Goal: Find specific page/section: Find specific page/section

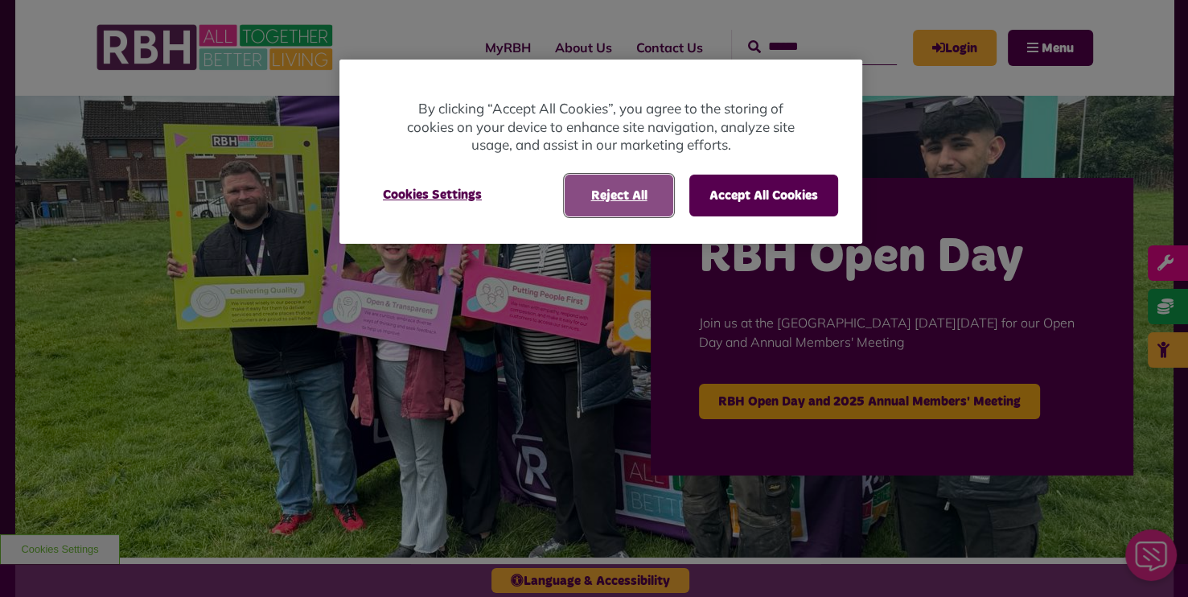
click at [607, 208] on button "Reject All" at bounding box center [619, 196] width 109 height 42
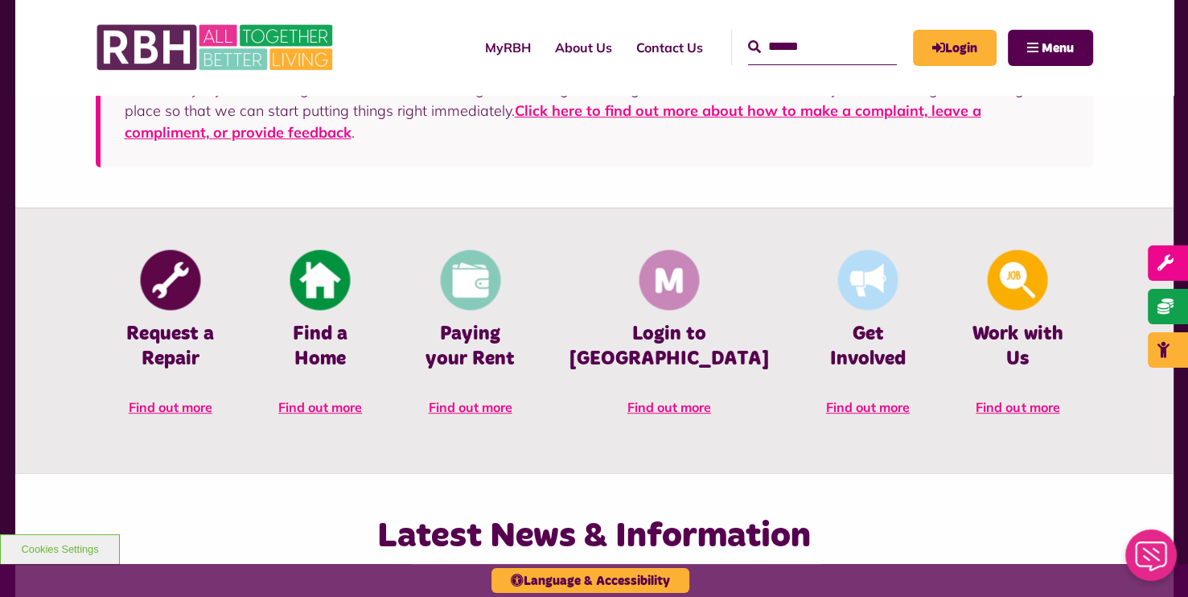
scroll to position [644, 0]
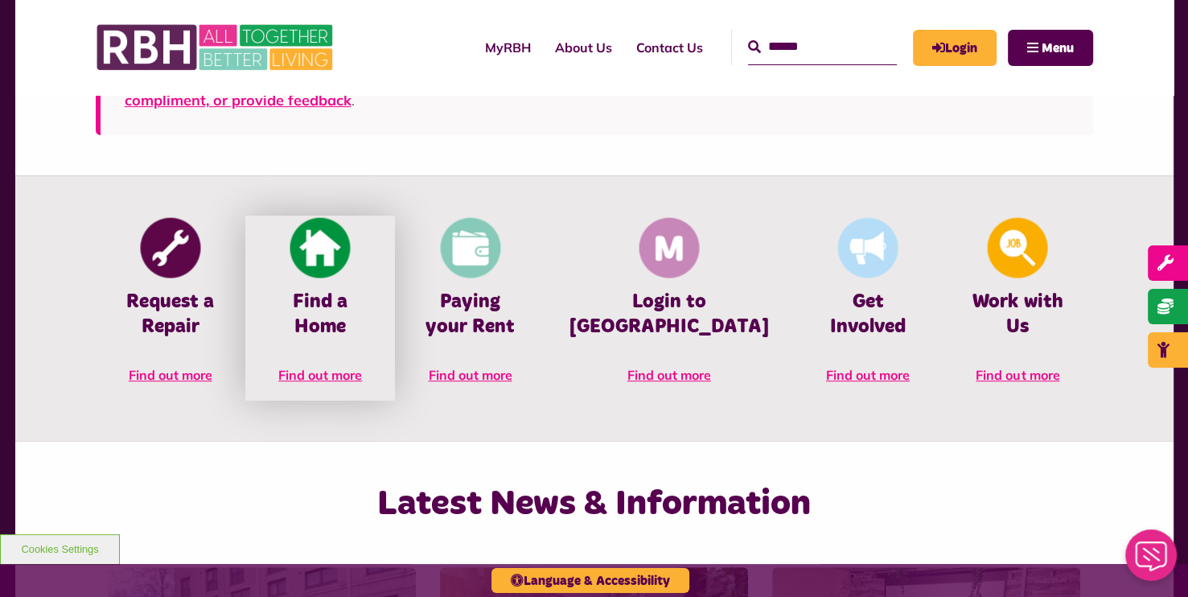
click at [351, 269] on img at bounding box center [320, 248] width 60 height 60
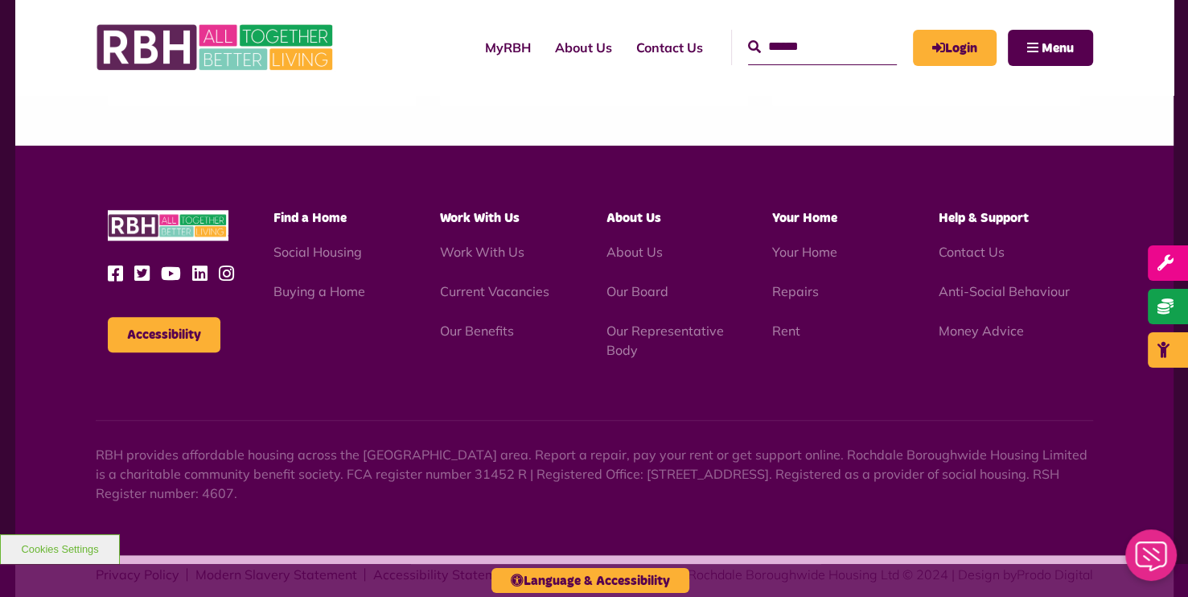
scroll to position [1596, 0]
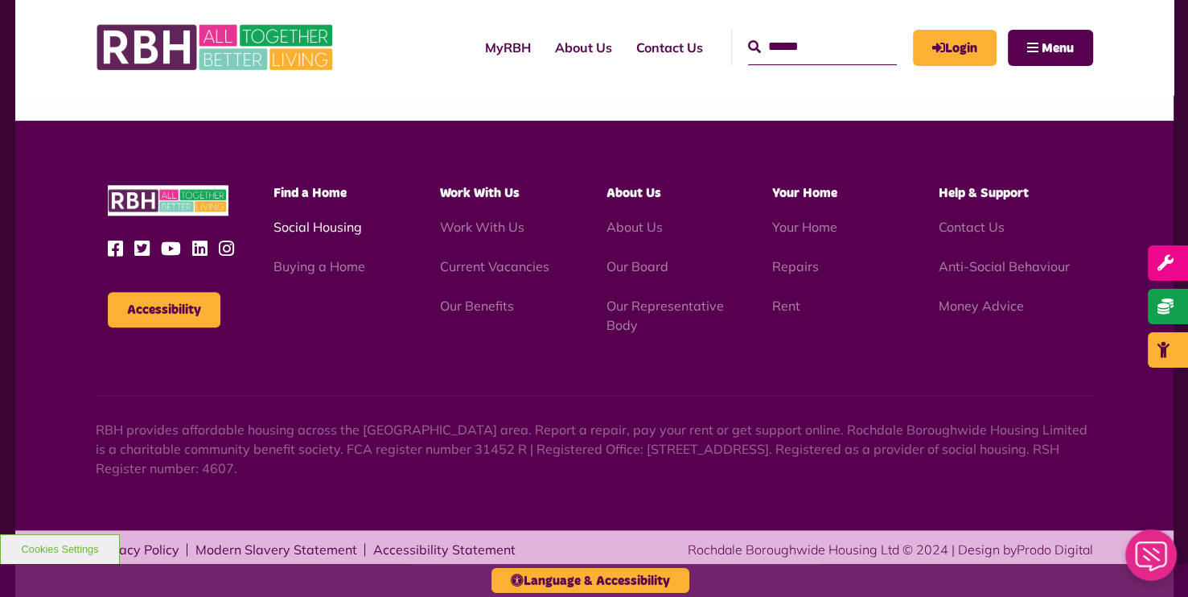
click at [338, 228] on link "Social Housing" at bounding box center [318, 227] width 88 height 16
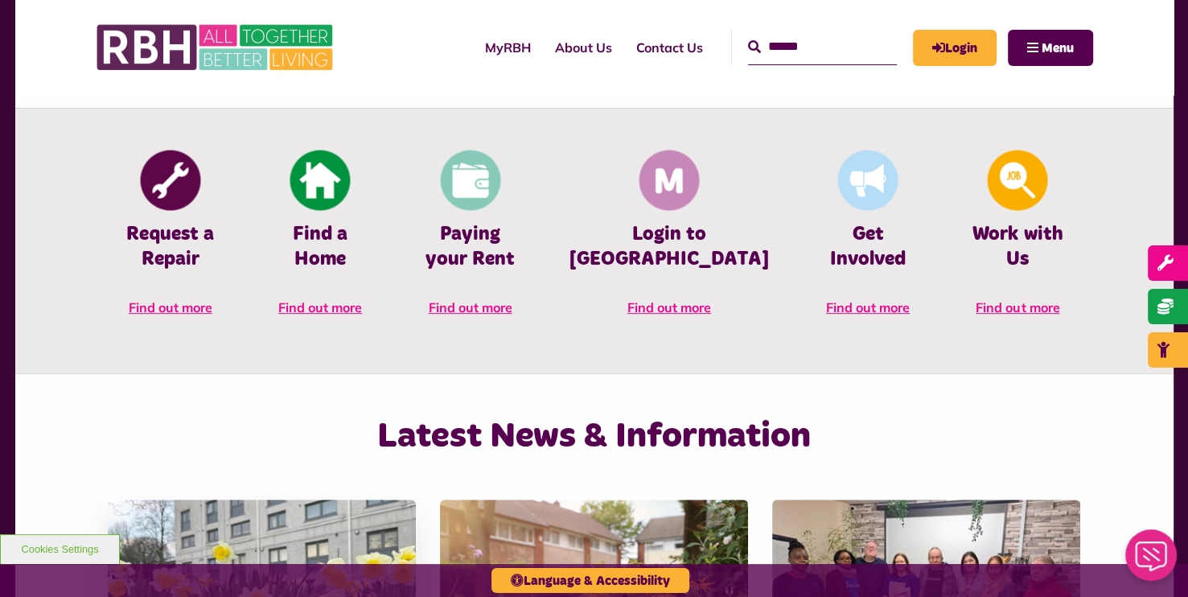
scroll to position [631, 0]
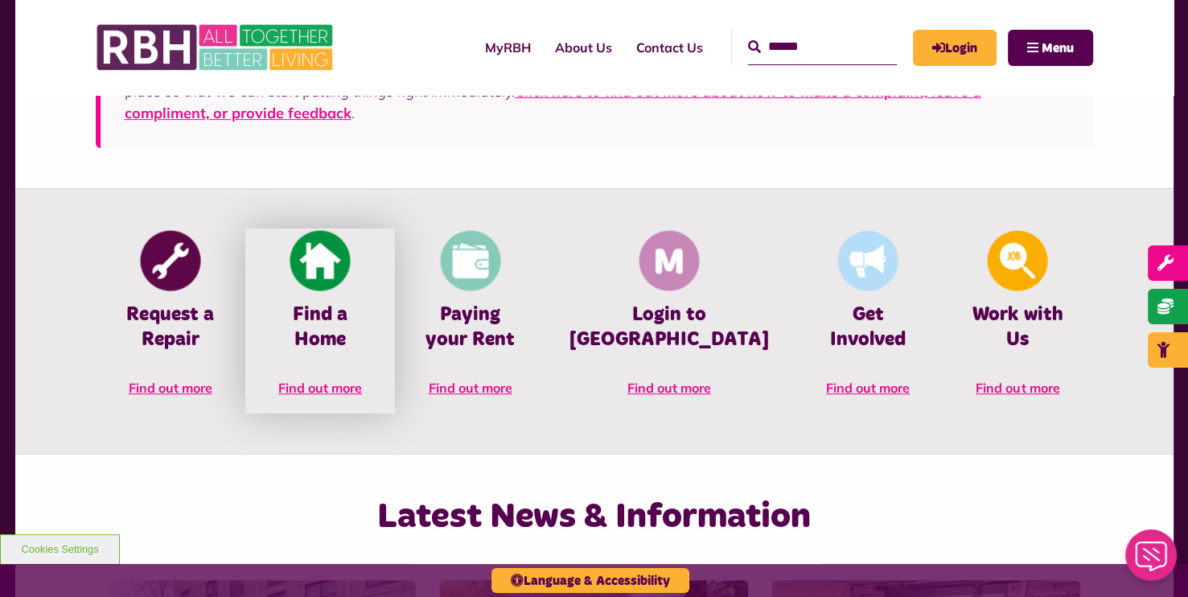
click at [311, 294] on link "Find a Home Find out more" at bounding box center [320, 320] width 150 height 185
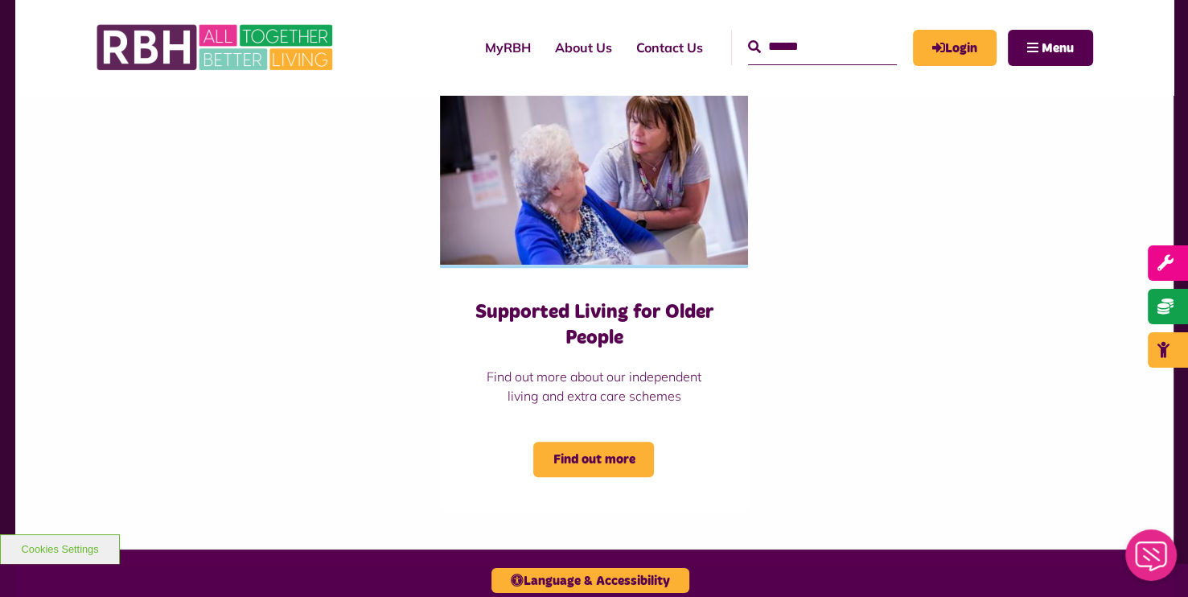
scroll to position [965, 0]
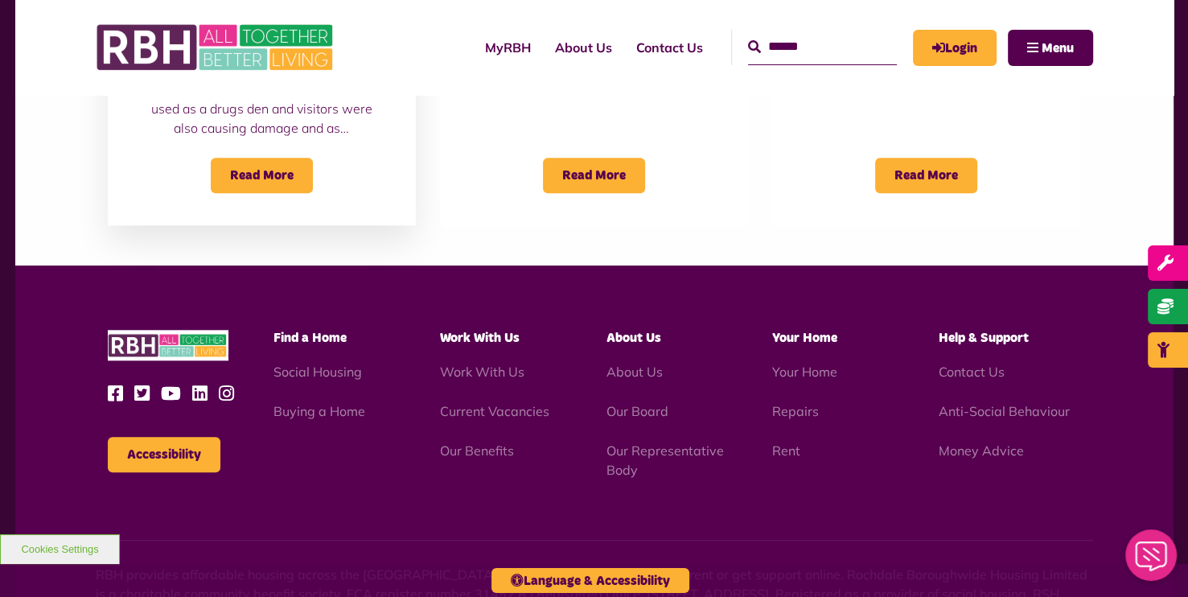
scroll to position [1596, 0]
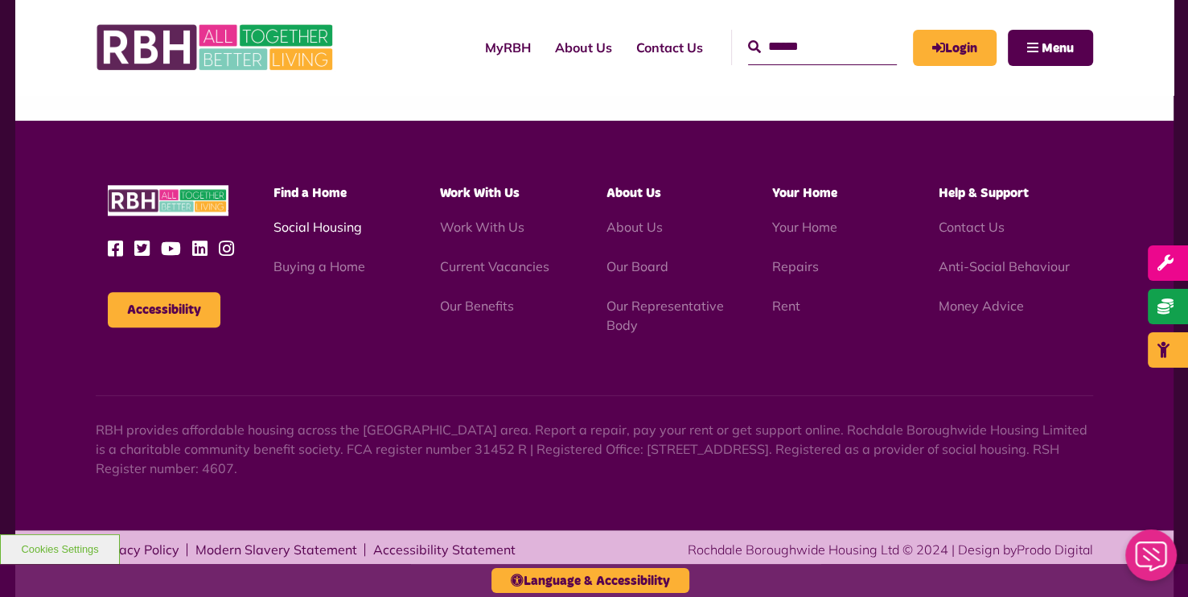
click at [318, 228] on link "Social Housing" at bounding box center [318, 227] width 88 height 16
